Goal: Information Seeking & Learning: Understand process/instructions

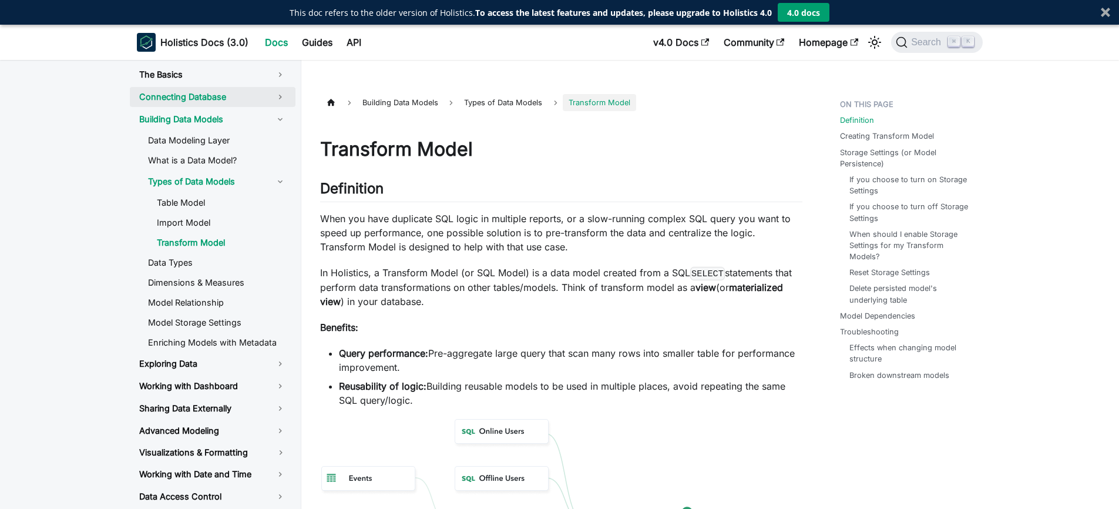
click at [204, 99] on link "Connecting Database" at bounding box center [213, 97] width 166 height 20
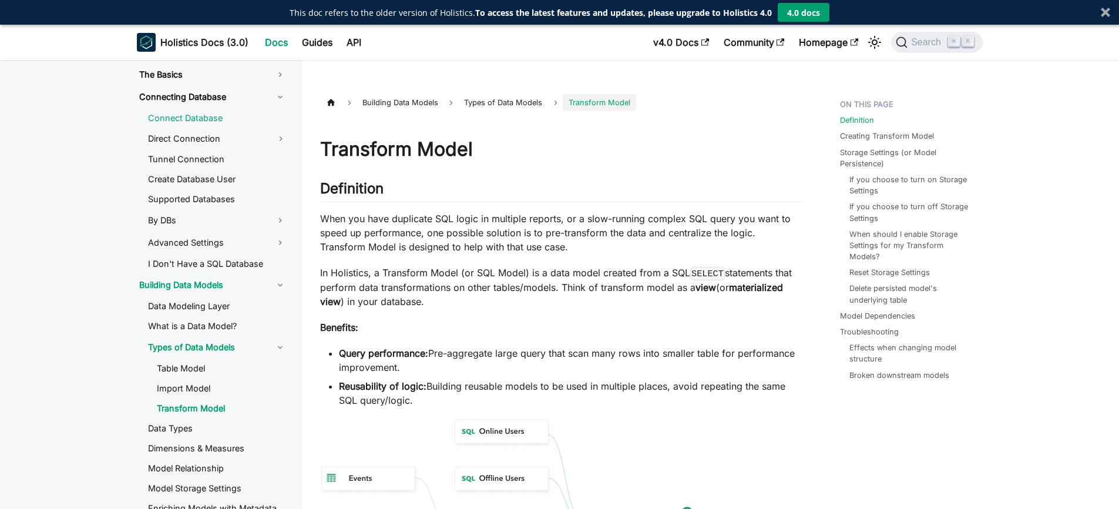
click at [223, 122] on link "Connect Database" at bounding box center [217, 118] width 157 height 18
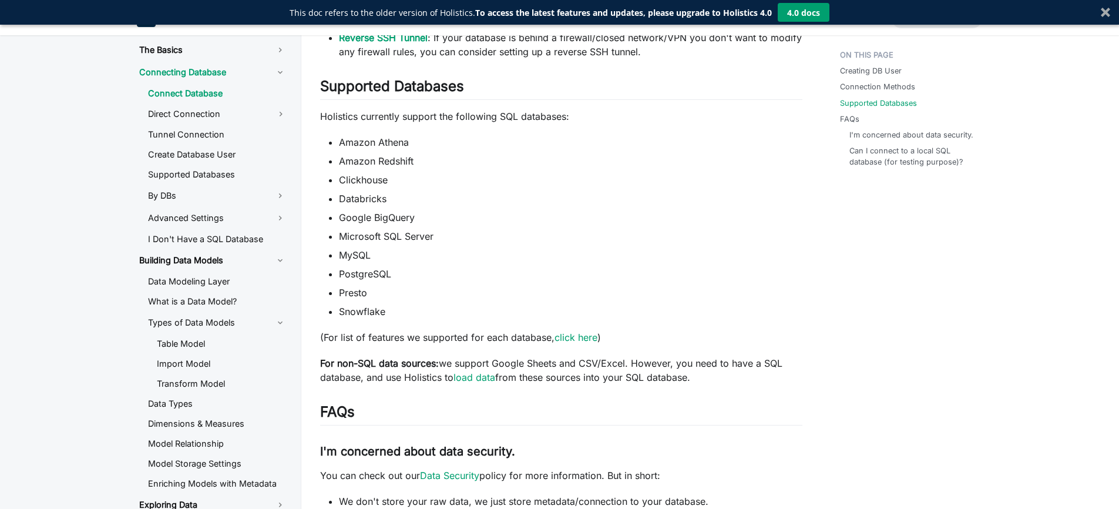
scroll to position [583, 0]
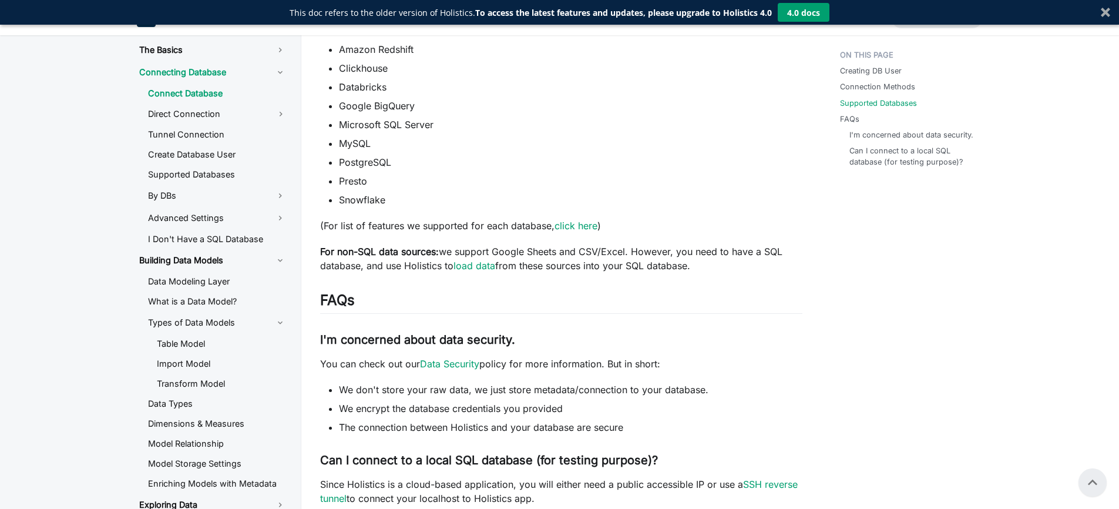
scroll to position [445, 0]
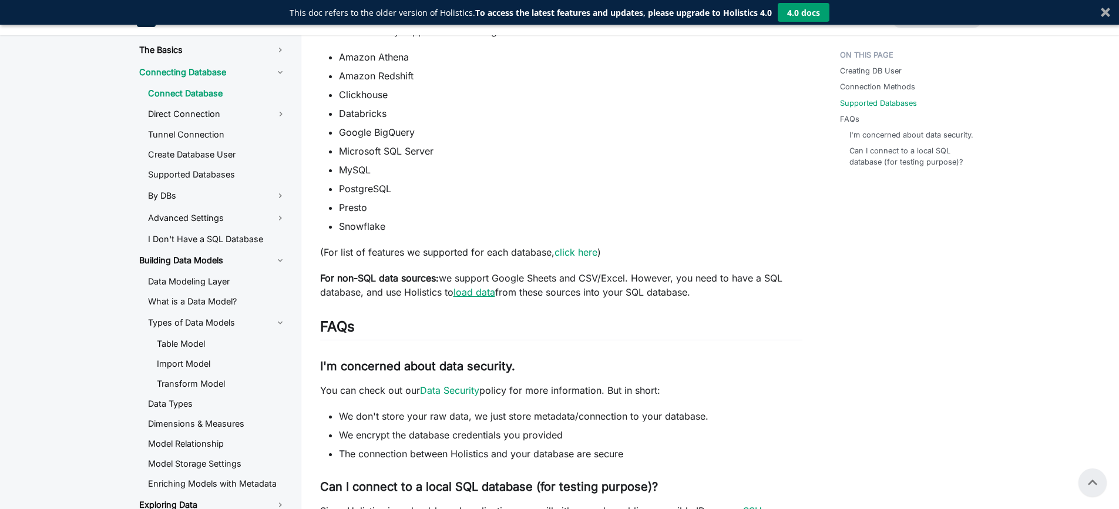
click at [475, 294] on link "load data" at bounding box center [474, 292] width 42 height 12
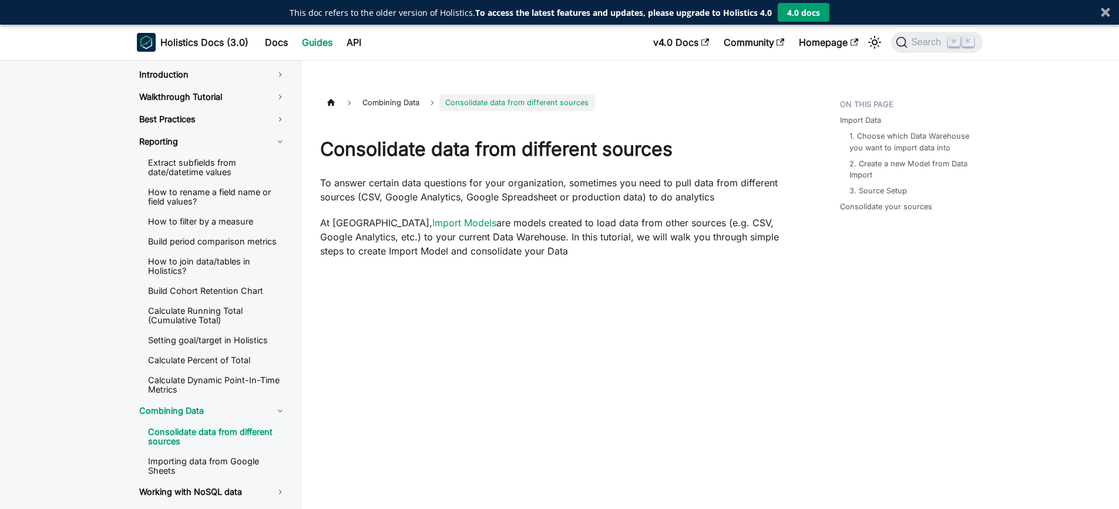
scroll to position [445, 0]
